Goal: Transaction & Acquisition: Purchase product/service

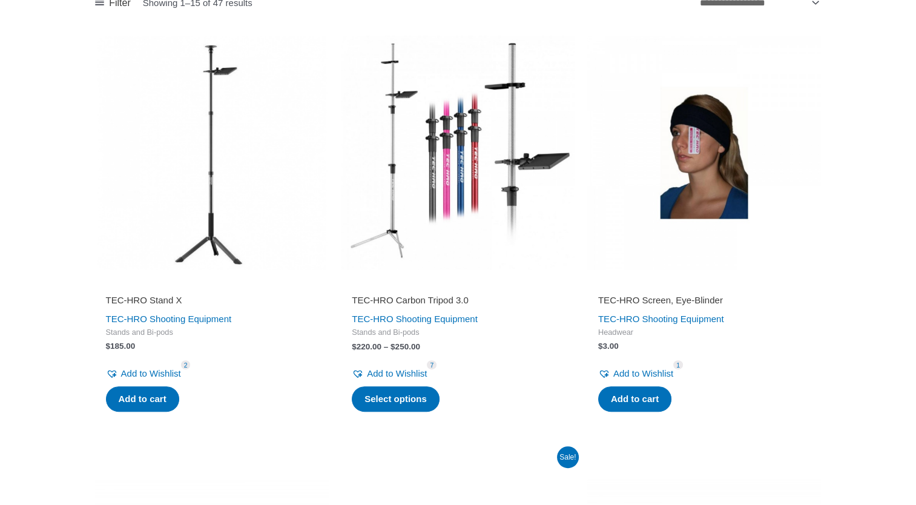
scroll to position [417, 0]
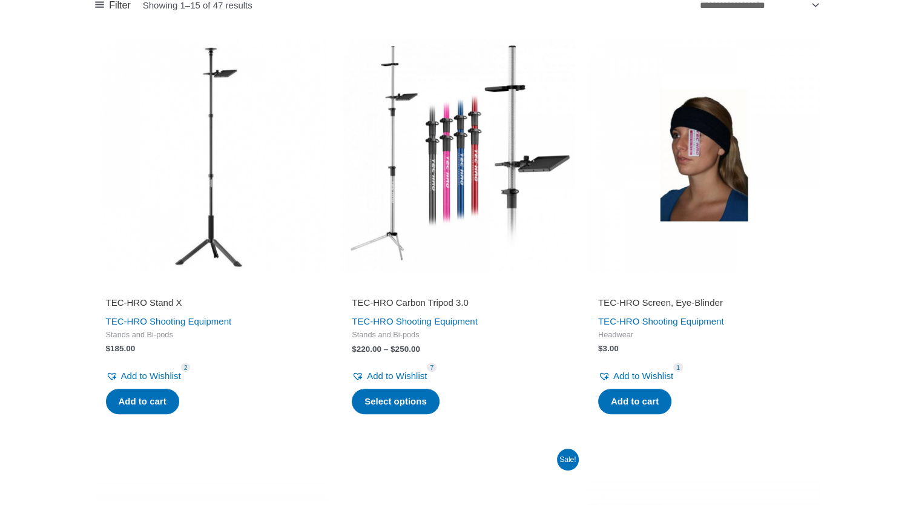
click at [419, 114] on img at bounding box center [458, 155] width 234 height 234
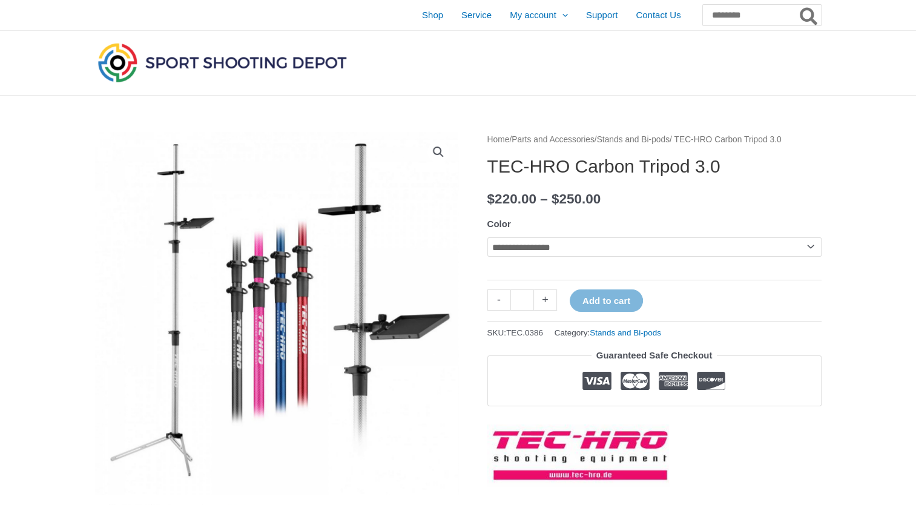
click at [150, 317] on img at bounding box center [276, 313] width 363 height 363
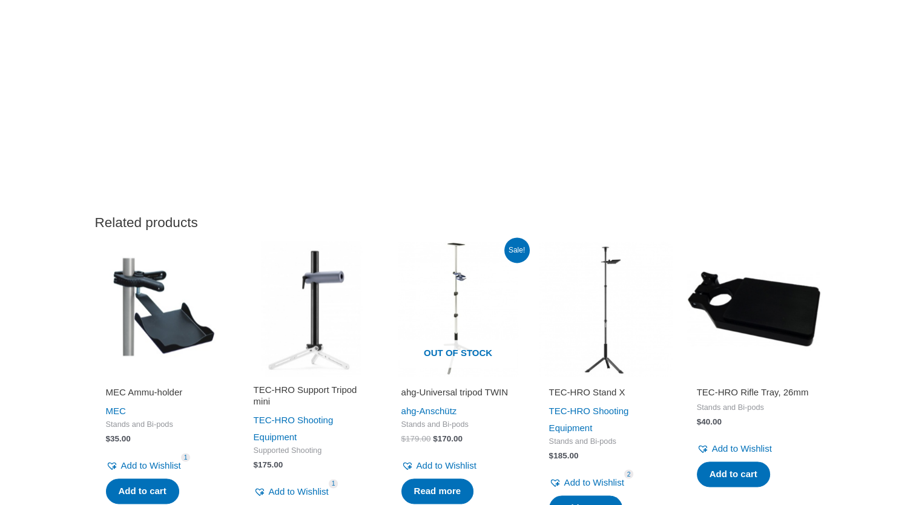
scroll to position [1683, 0]
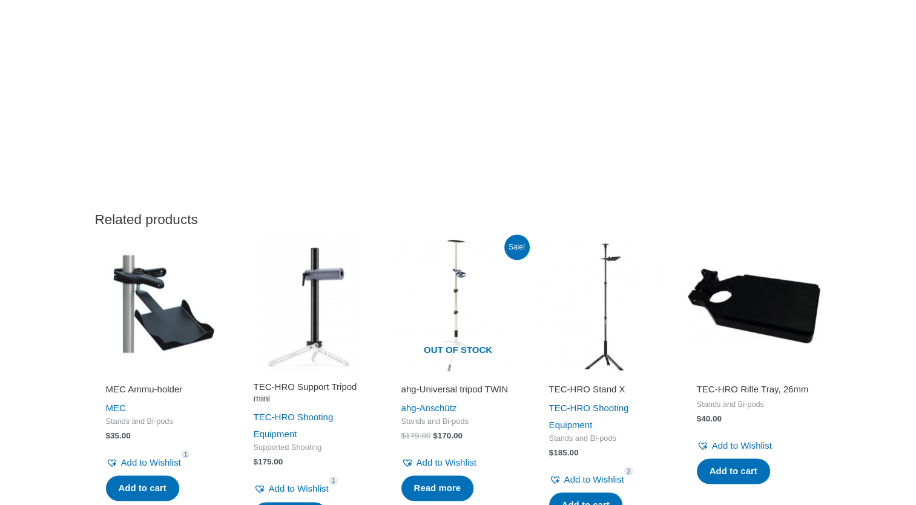
click at [317, 340] on img at bounding box center [311, 306] width 136 height 136
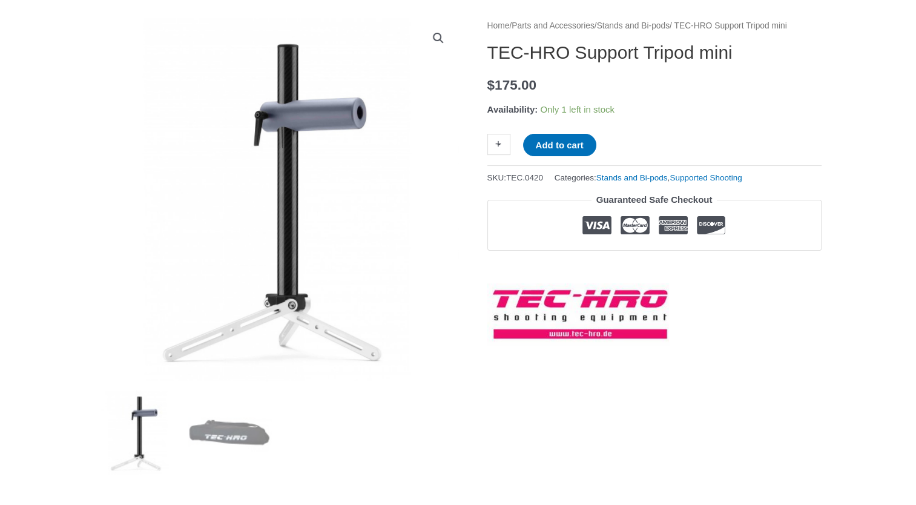
scroll to position [170, 0]
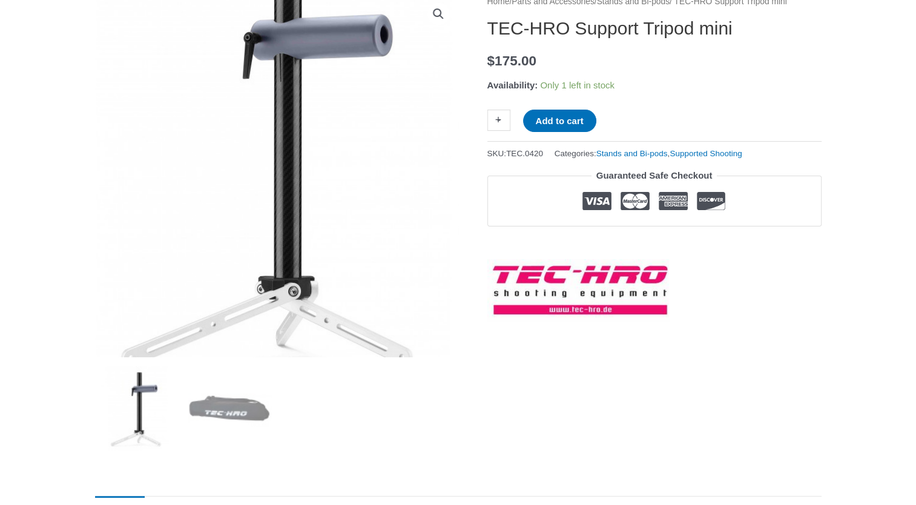
click at [287, 251] on img at bounding box center [273, 151] width 484 height 484
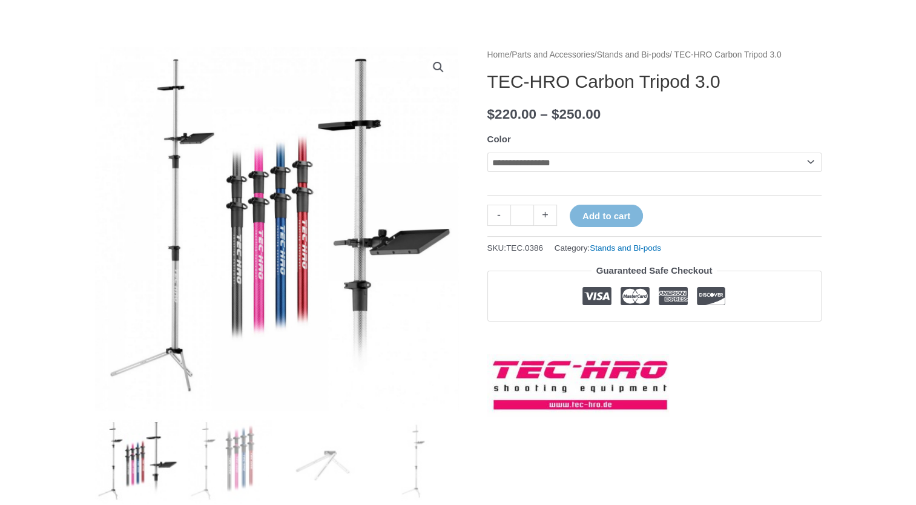
scroll to position [122, 0]
